Goal: Check status: Check status

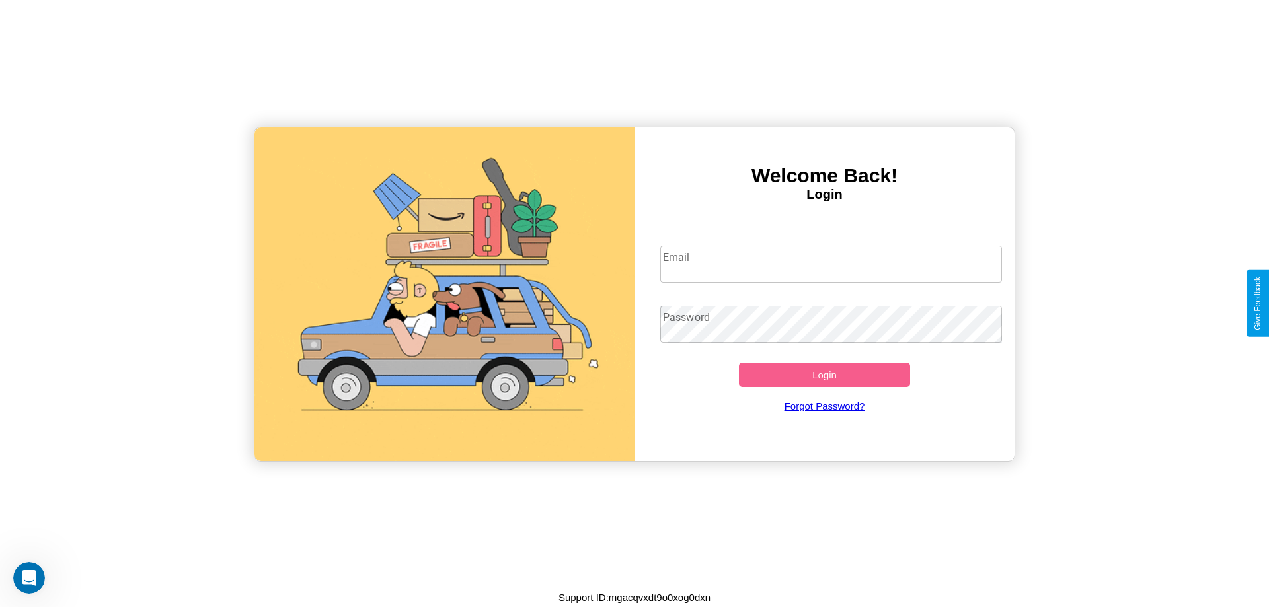
click at [831, 264] on input "Email" at bounding box center [831, 264] width 342 height 37
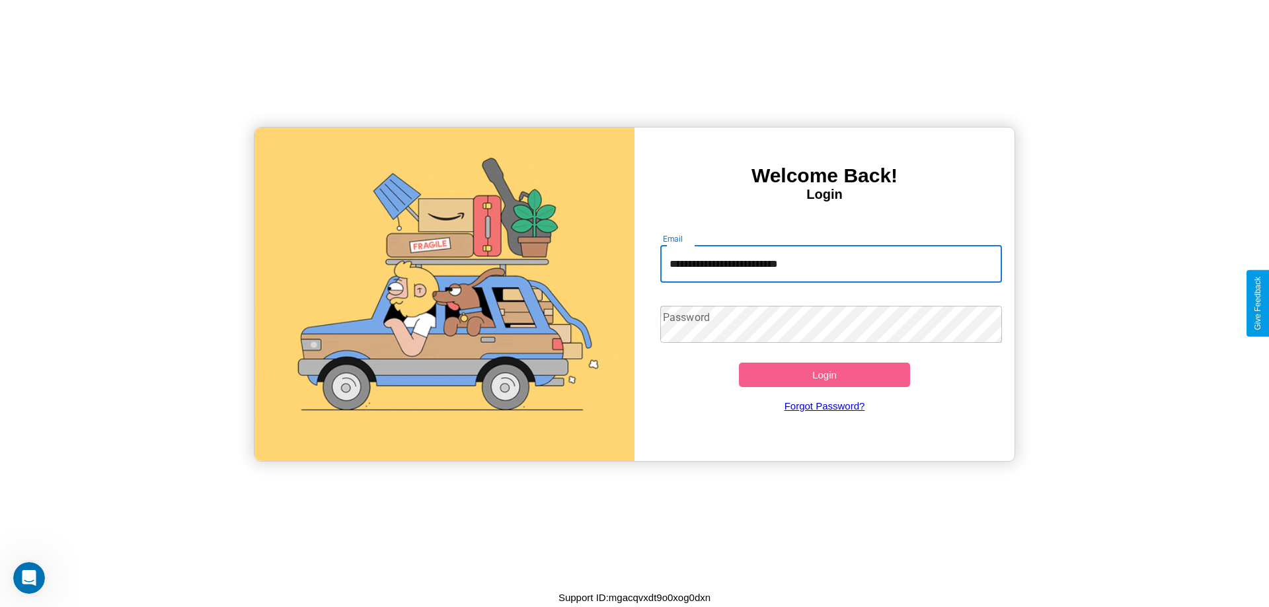
type input "**********"
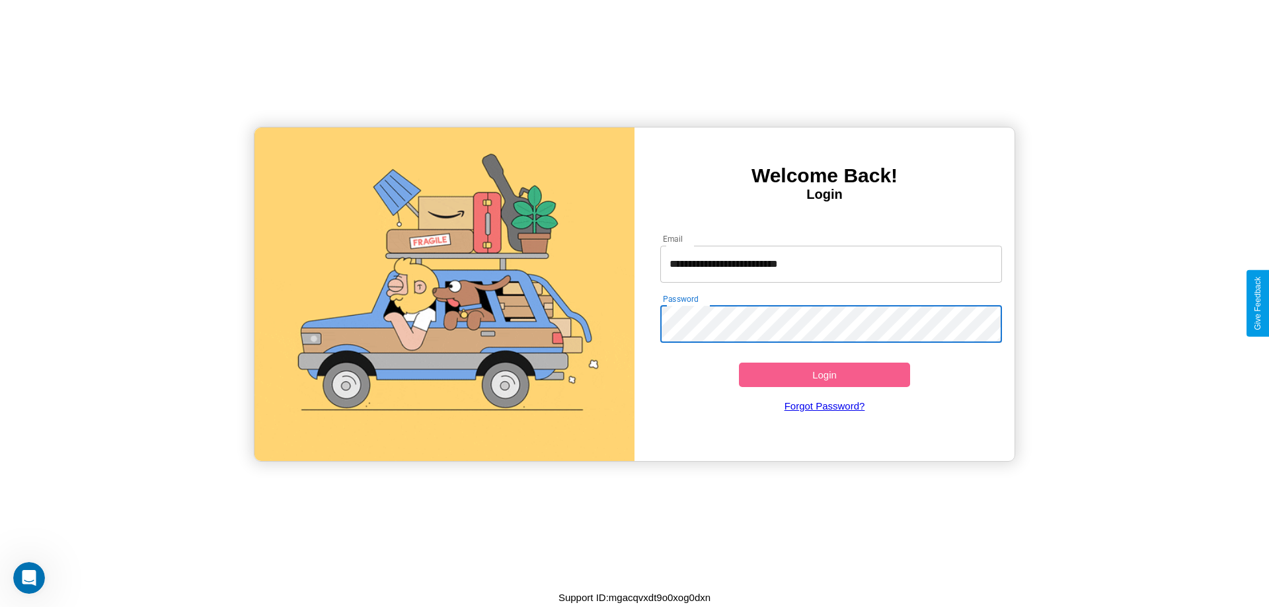
click at [824, 375] on button "Login" at bounding box center [824, 375] width 171 height 24
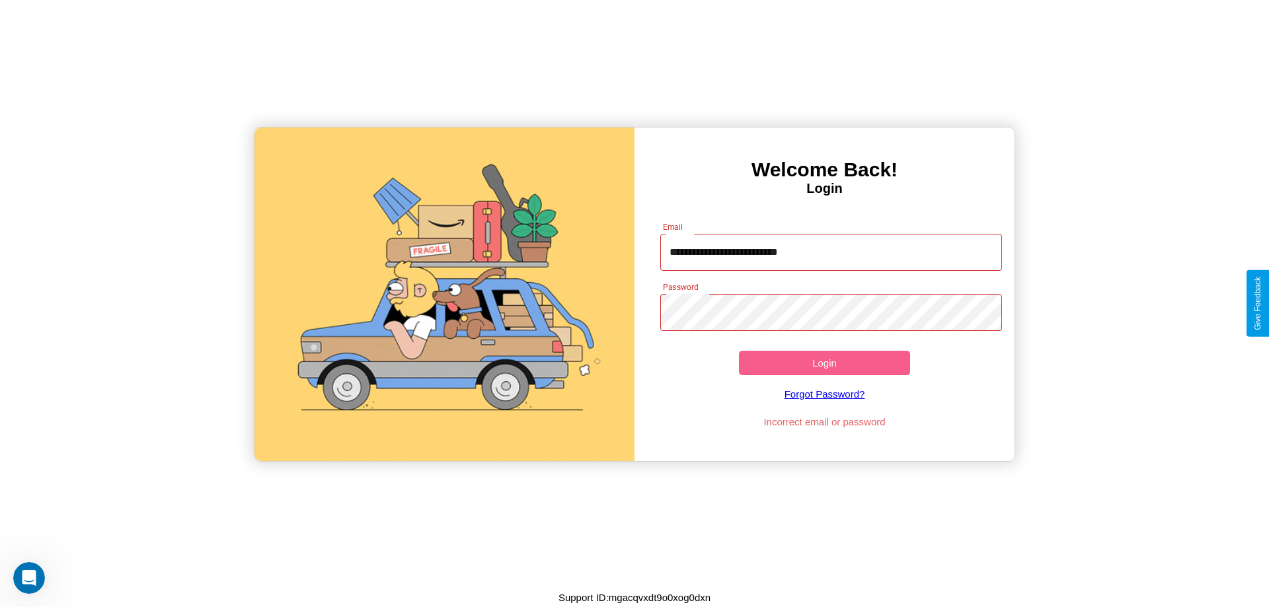
click at [824, 363] on button "Login" at bounding box center [824, 363] width 171 height 24
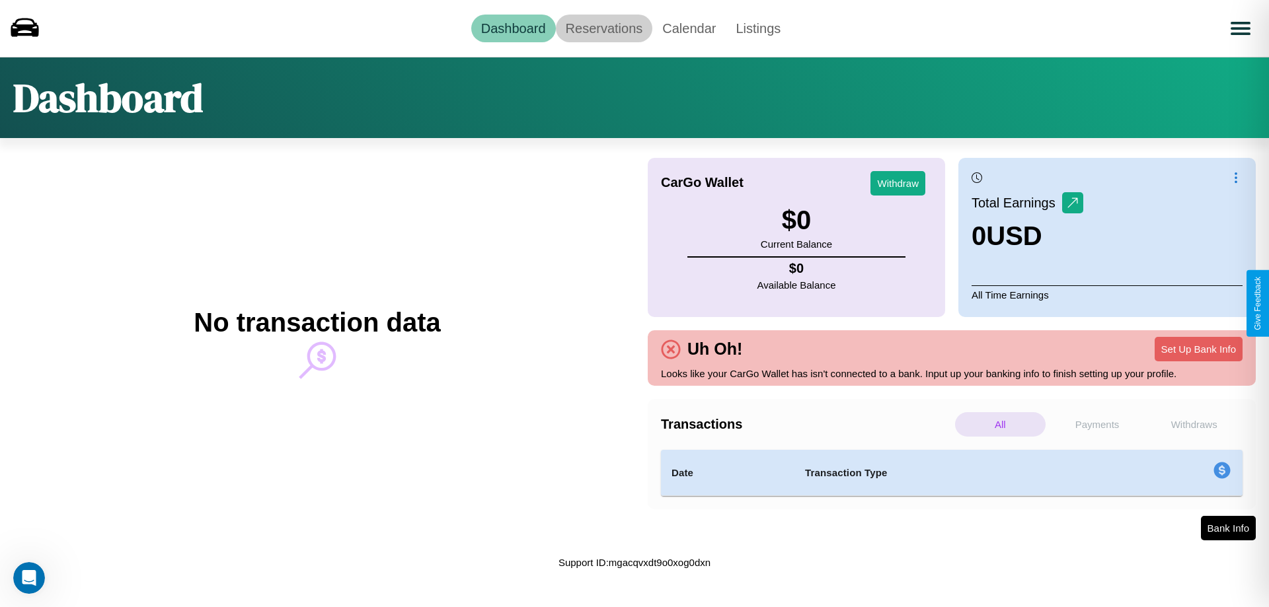
click at [603, 28] on link "Reservations" at bounding box center [604, 29] width 97 height 28
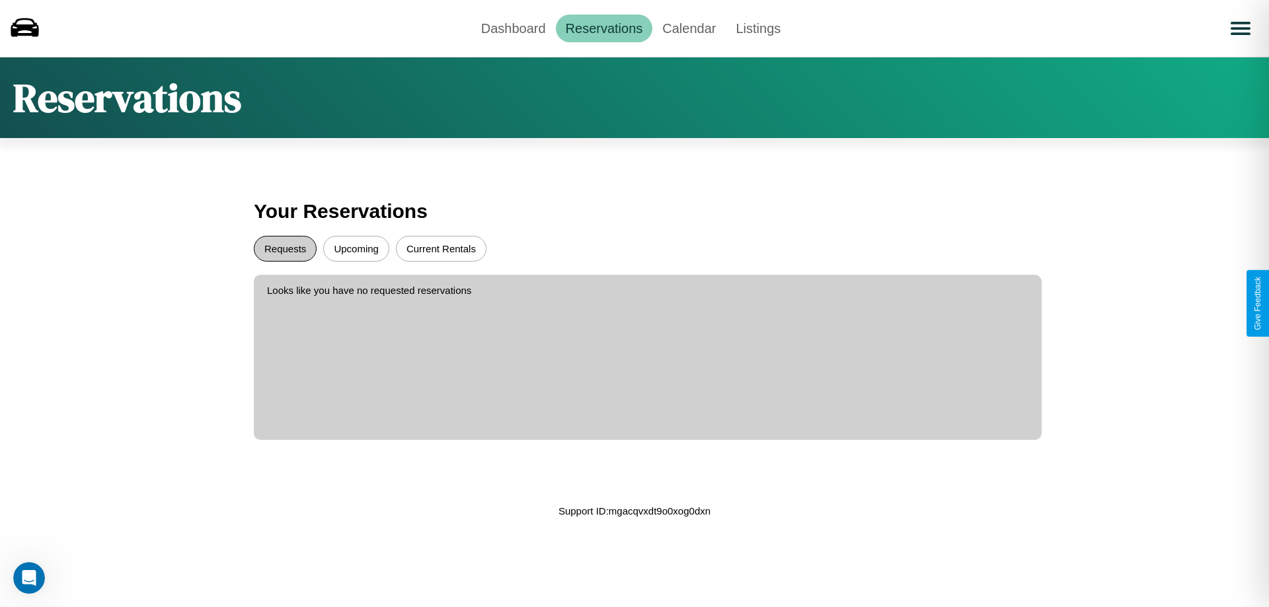
click at [285, 249] on button "Requests" at bounding box center [285, 249] width 63 height 26
click at [441, 249] on button "Current Rentals" at bounding box center [441, 249] width 91 height 26
click at [513, 28] on link "Dashboard" at bounding box center [513, 29] width 85 height 28
